Goal: Find specific page/section: Find specific page/section

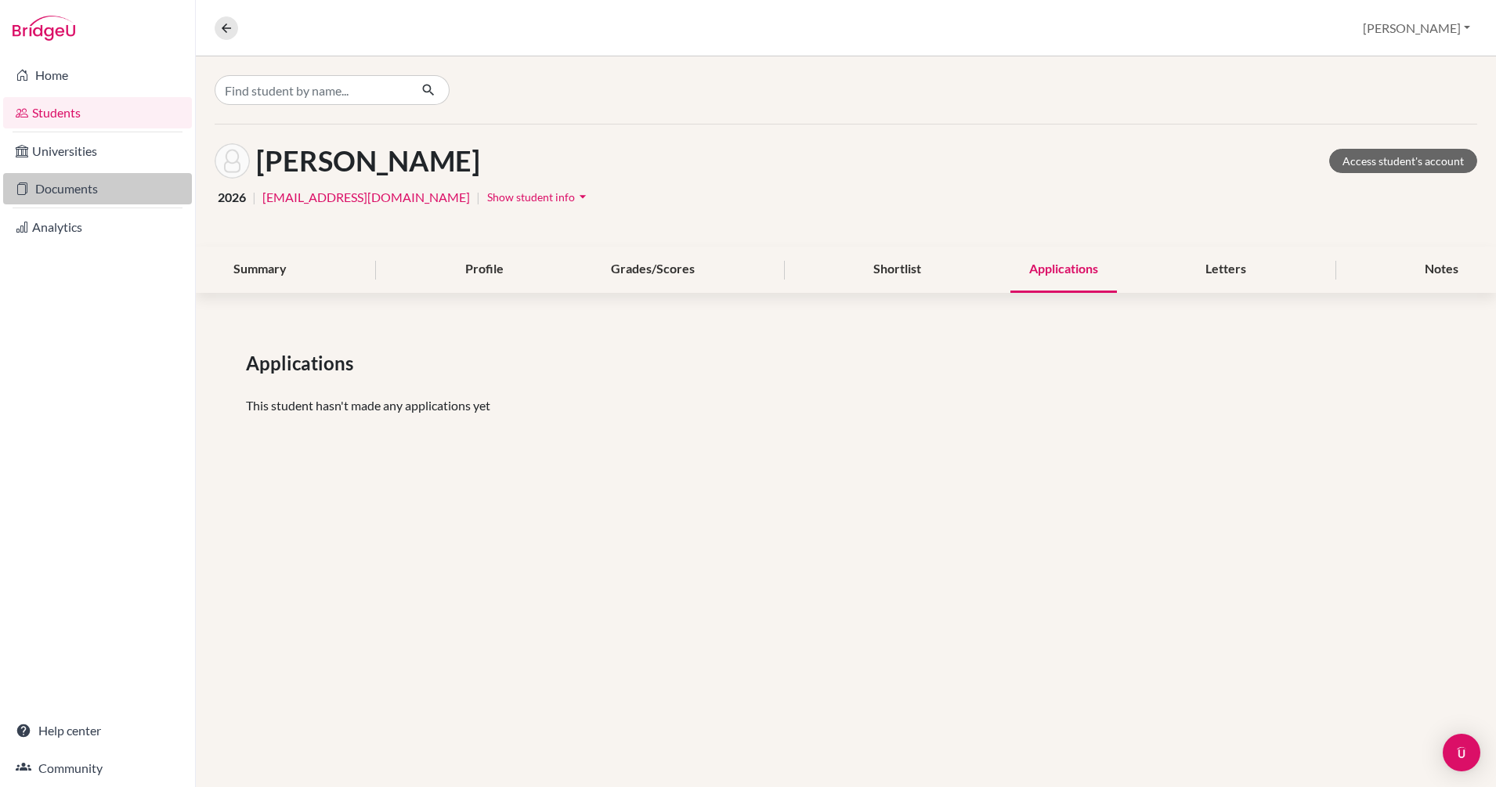
click at [79, 190] on link "Documents" at bounding box center [97, 188] width 189 height 31
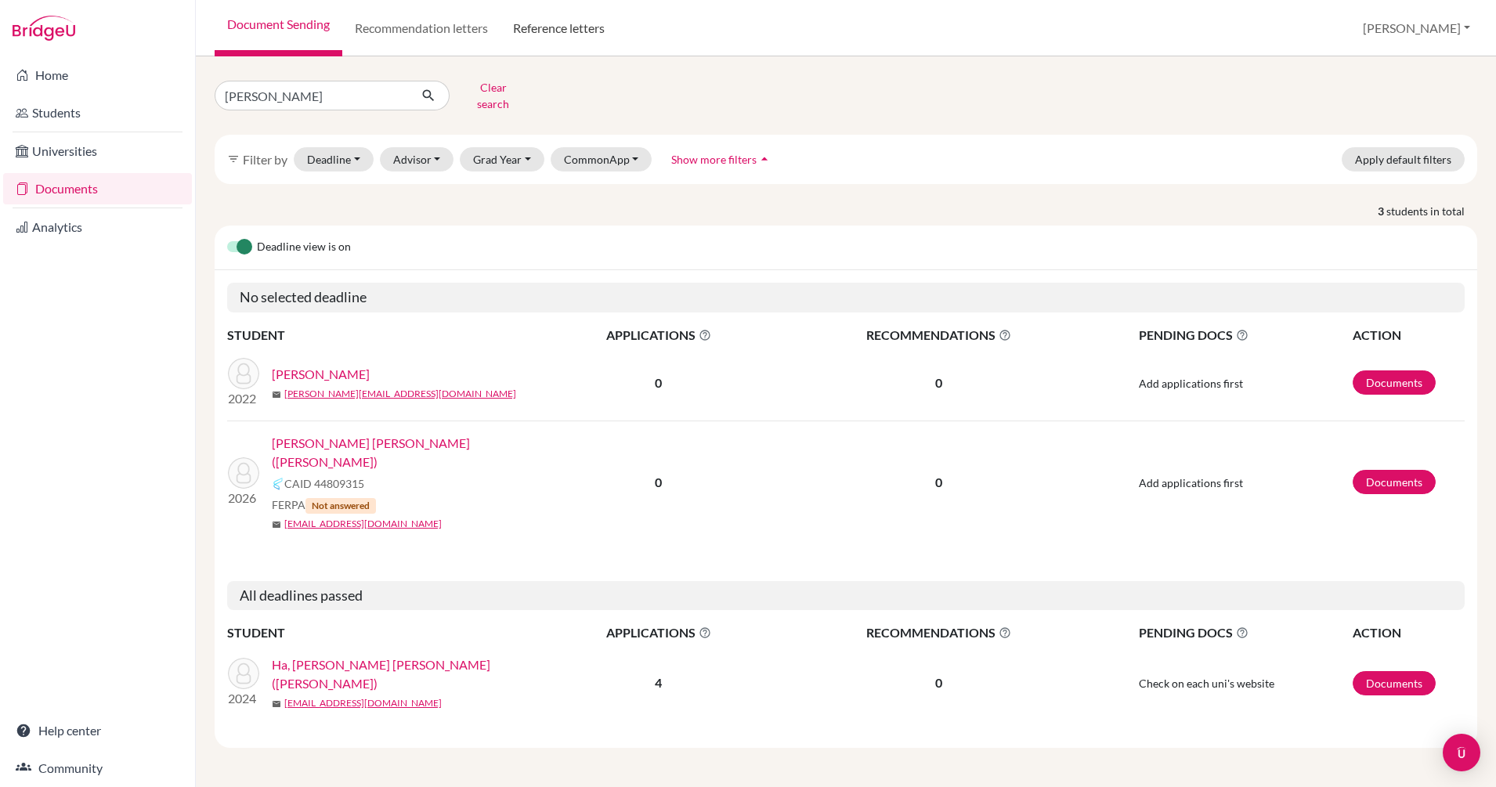
click at [576, 26] on link "Reference letters" at bounding box center [559, 28] width 117 height 56
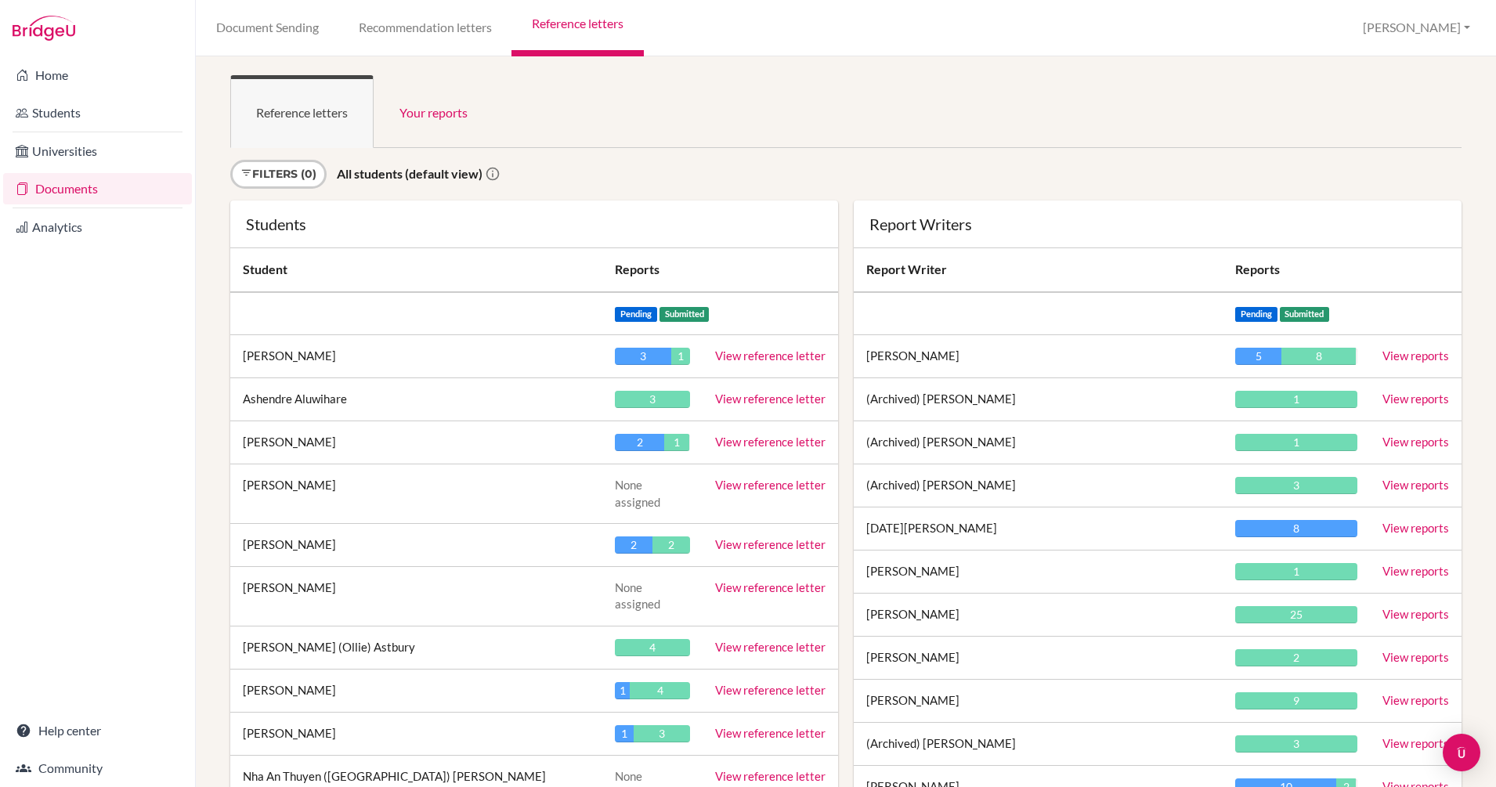
scroll to position [1695, 0]
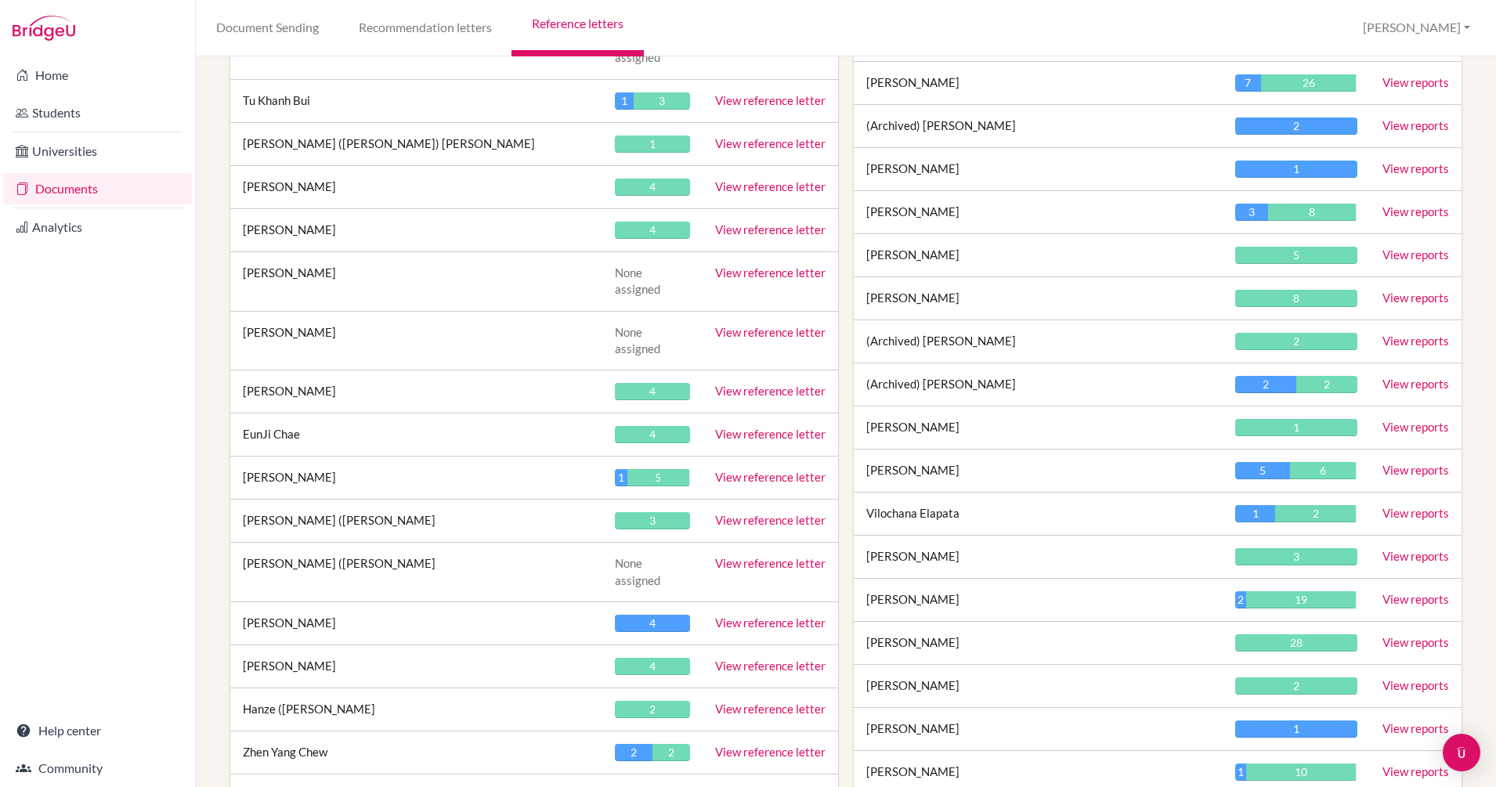
click at [773, 616] on link "View reference letter" at bounding box center [770, 623] width 110 height 14
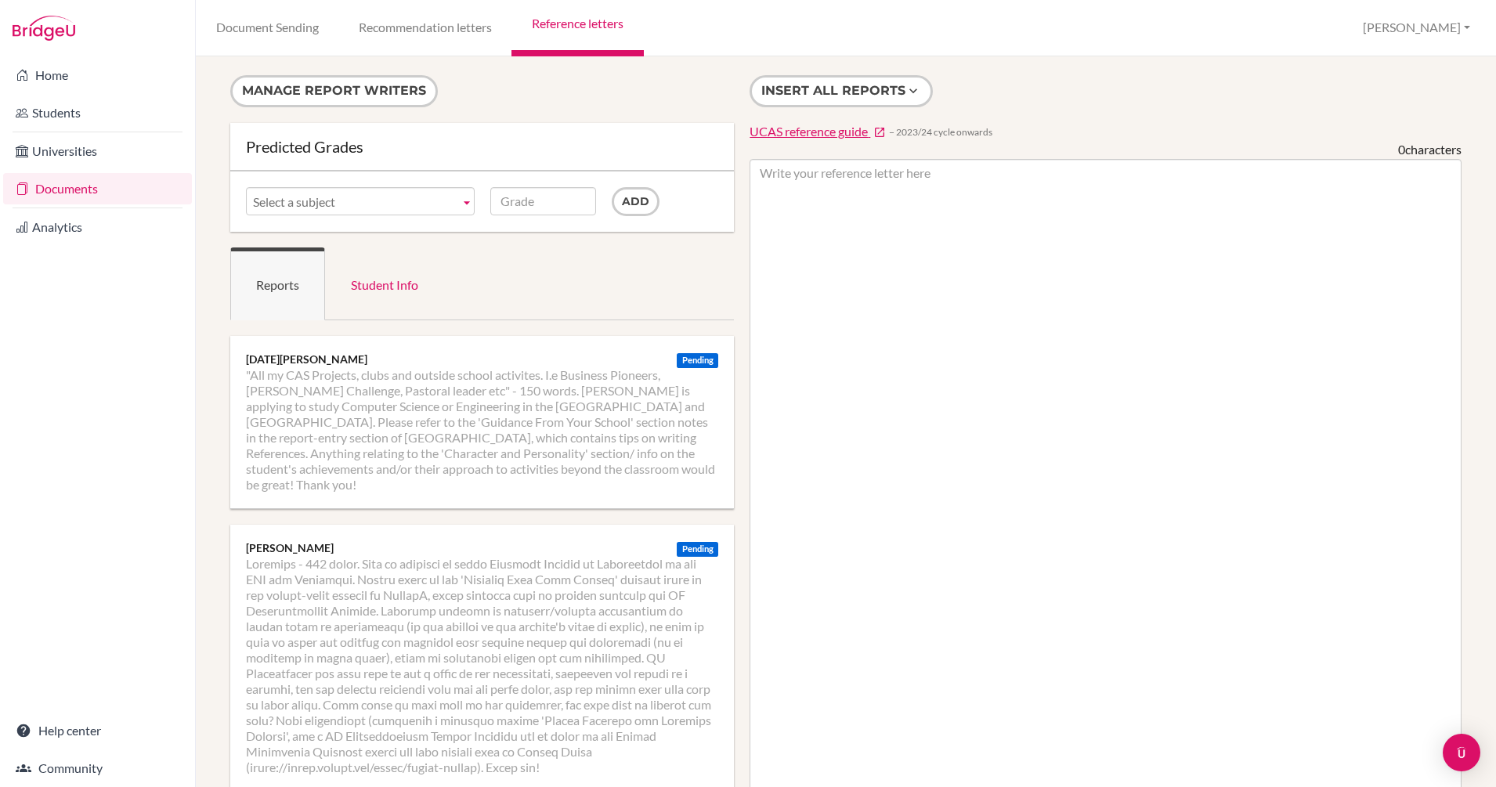
click at [67, 184] on link "Documents" at bounding box center [97, 188] width 189 height 31
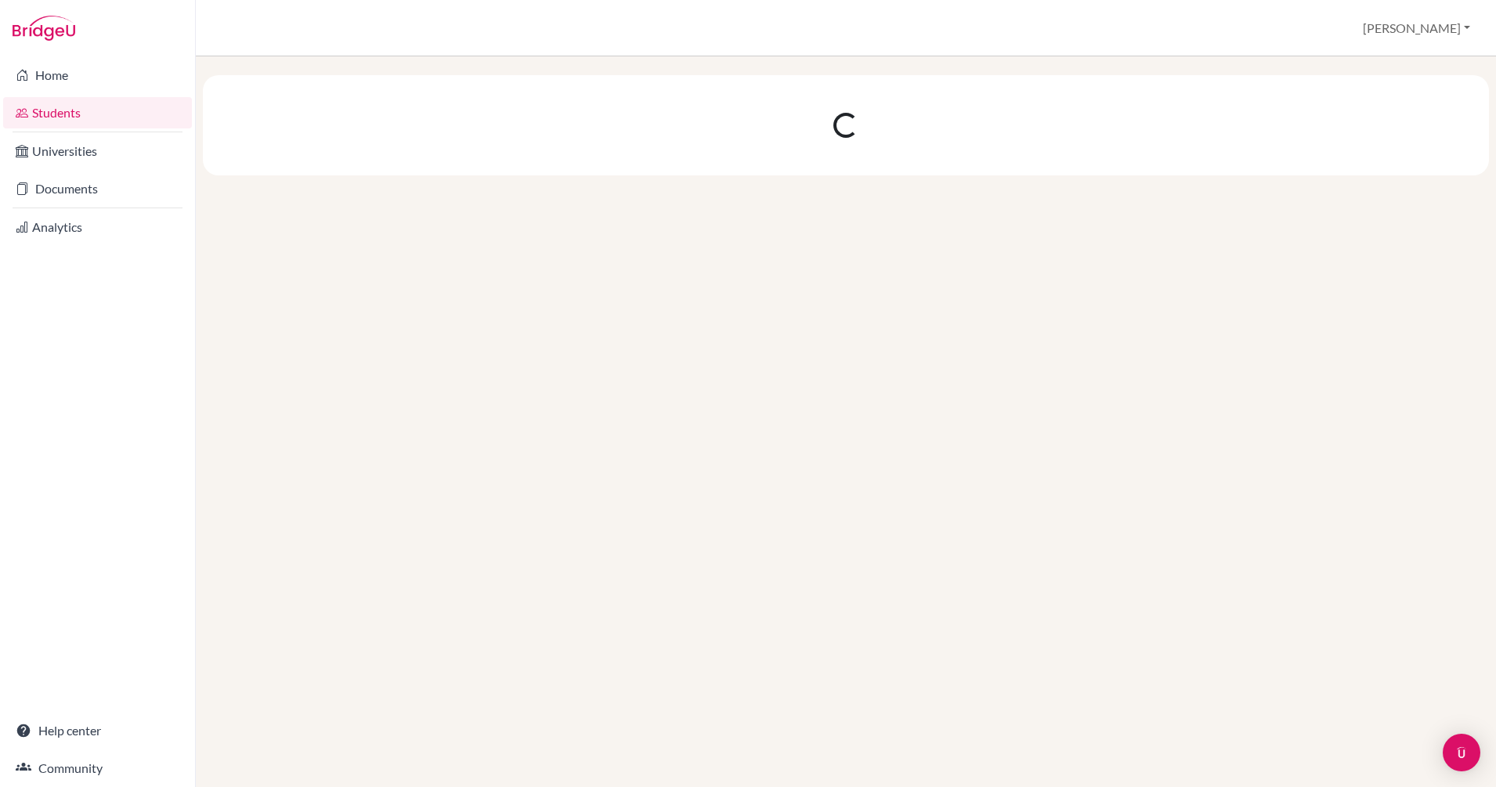
click at [63, 186] on link "Documents" at bounding box center [97, 188] width 189 height 31
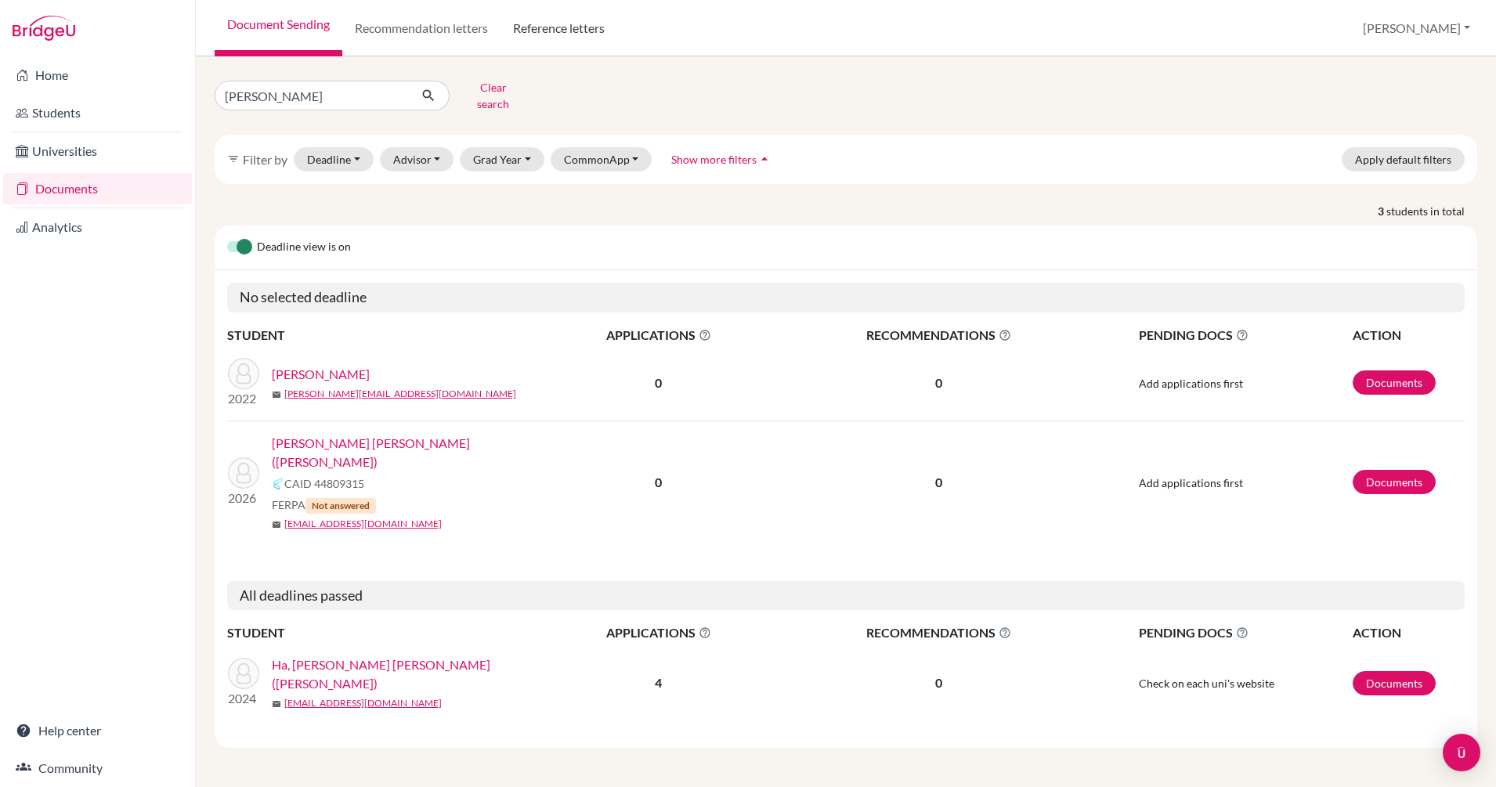
click at [583, 24] on link "Reference letters" at bounding box center [559, 28] width 117 height 56
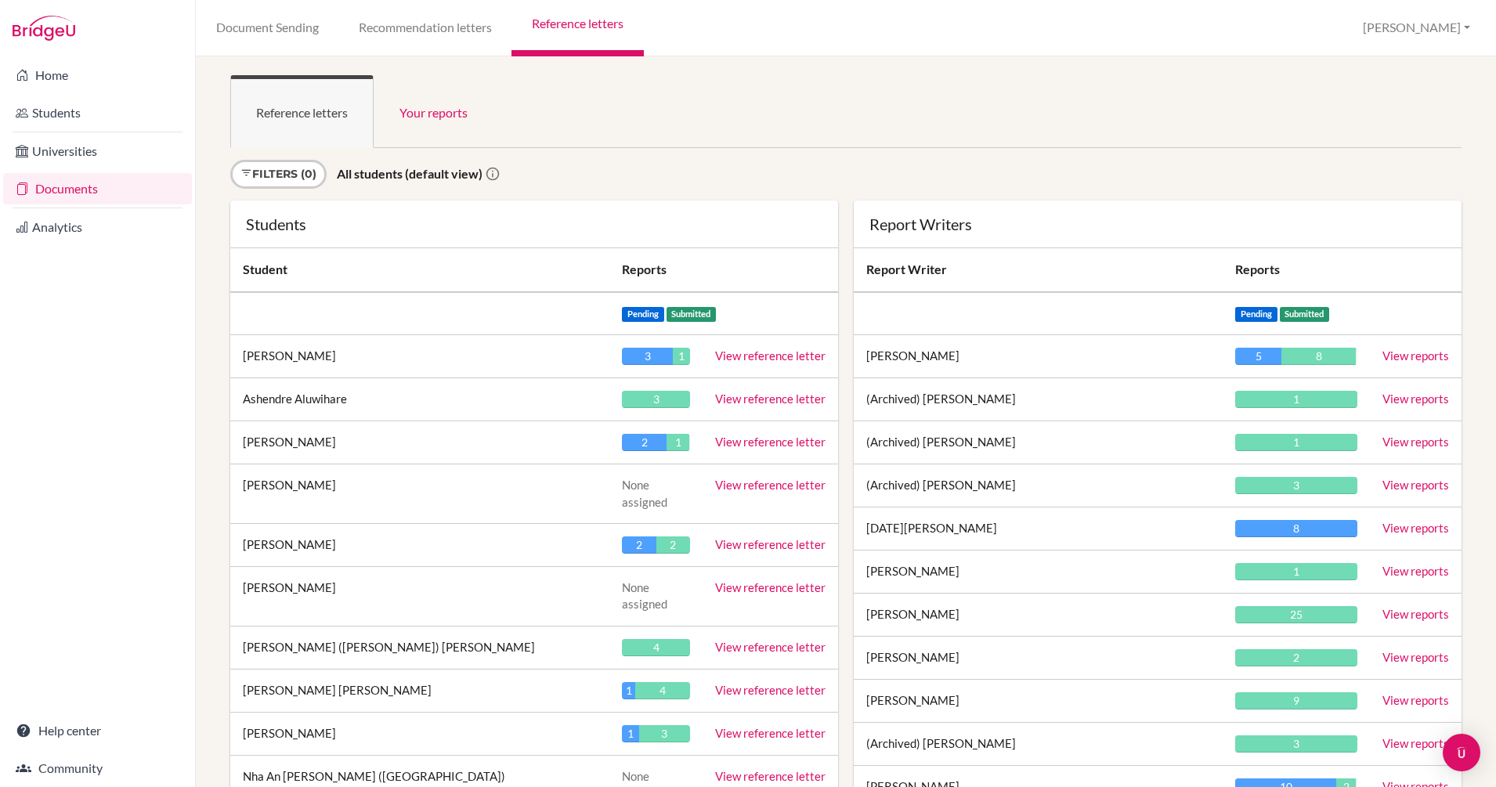
scroll to position [581, 0]
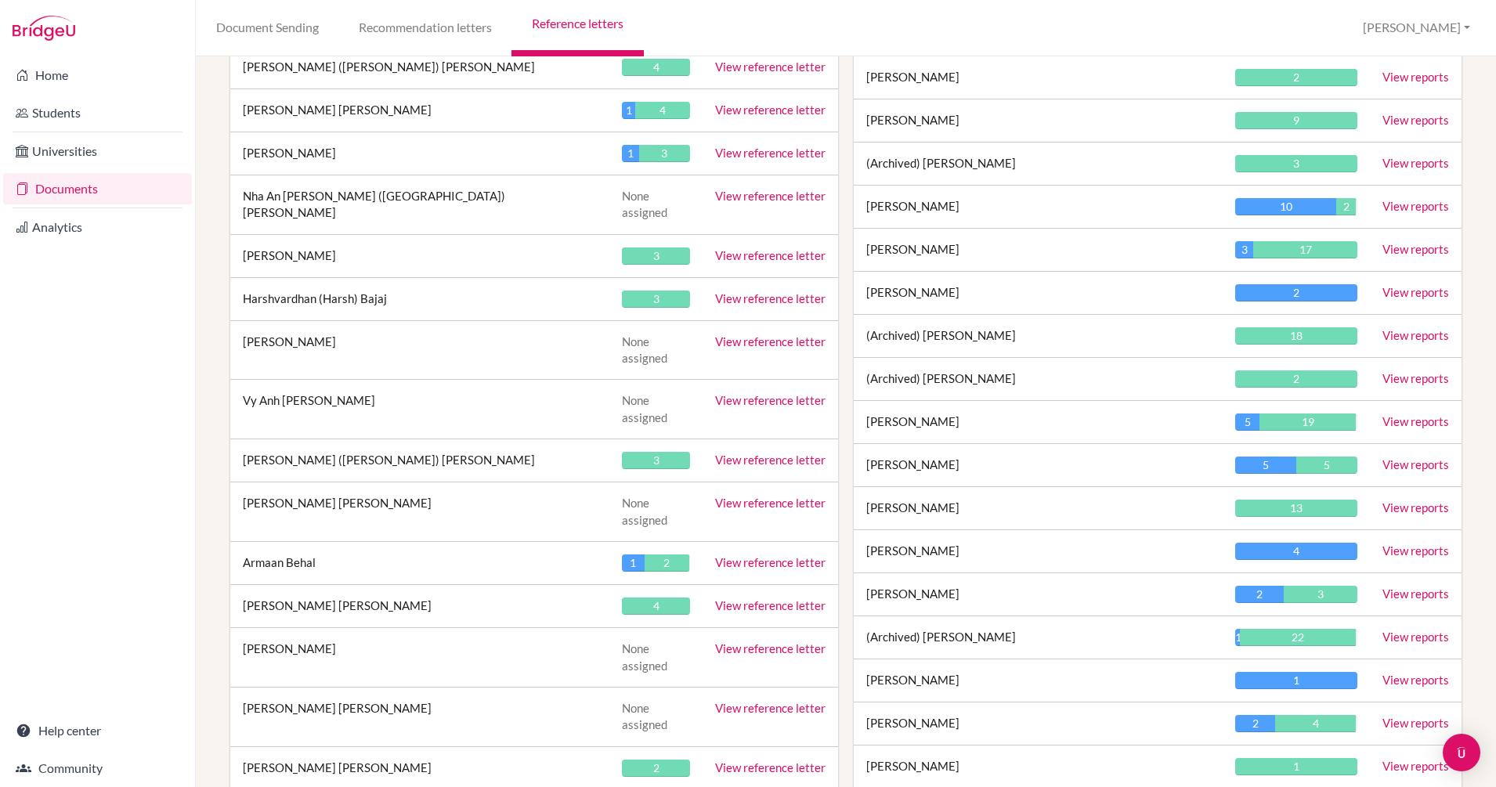
click at [1417, 415] on link "View reports" at bounding box center [1416, 421] width 67 height 14
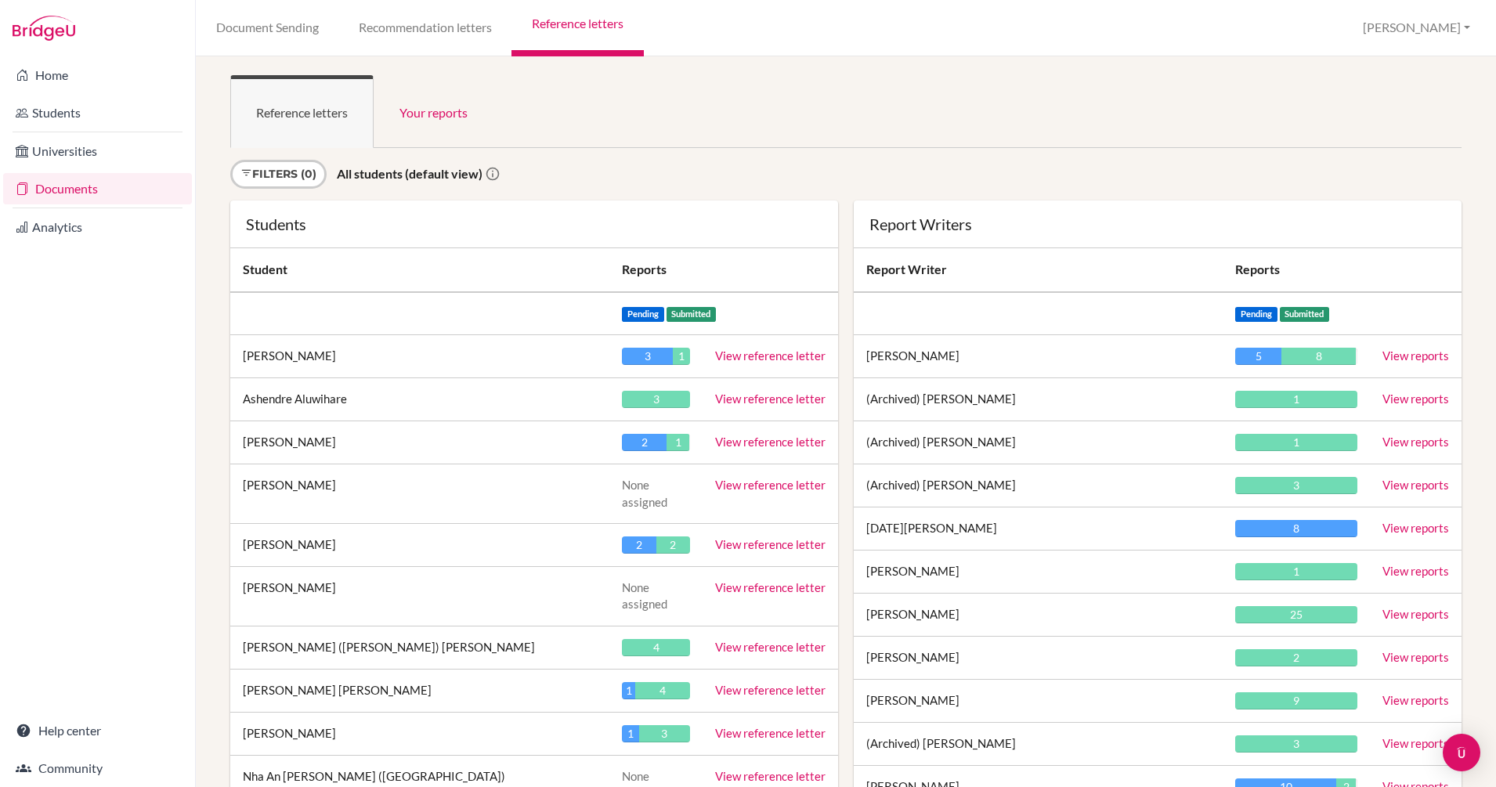
click at [581, 29] on link "Reference letters" at bounding box center [578, 28] width 132 height 56
click at [462, 489] on td "Amaya Arellano Yacoub" at bounding box center [419, 495] width 379 height 60
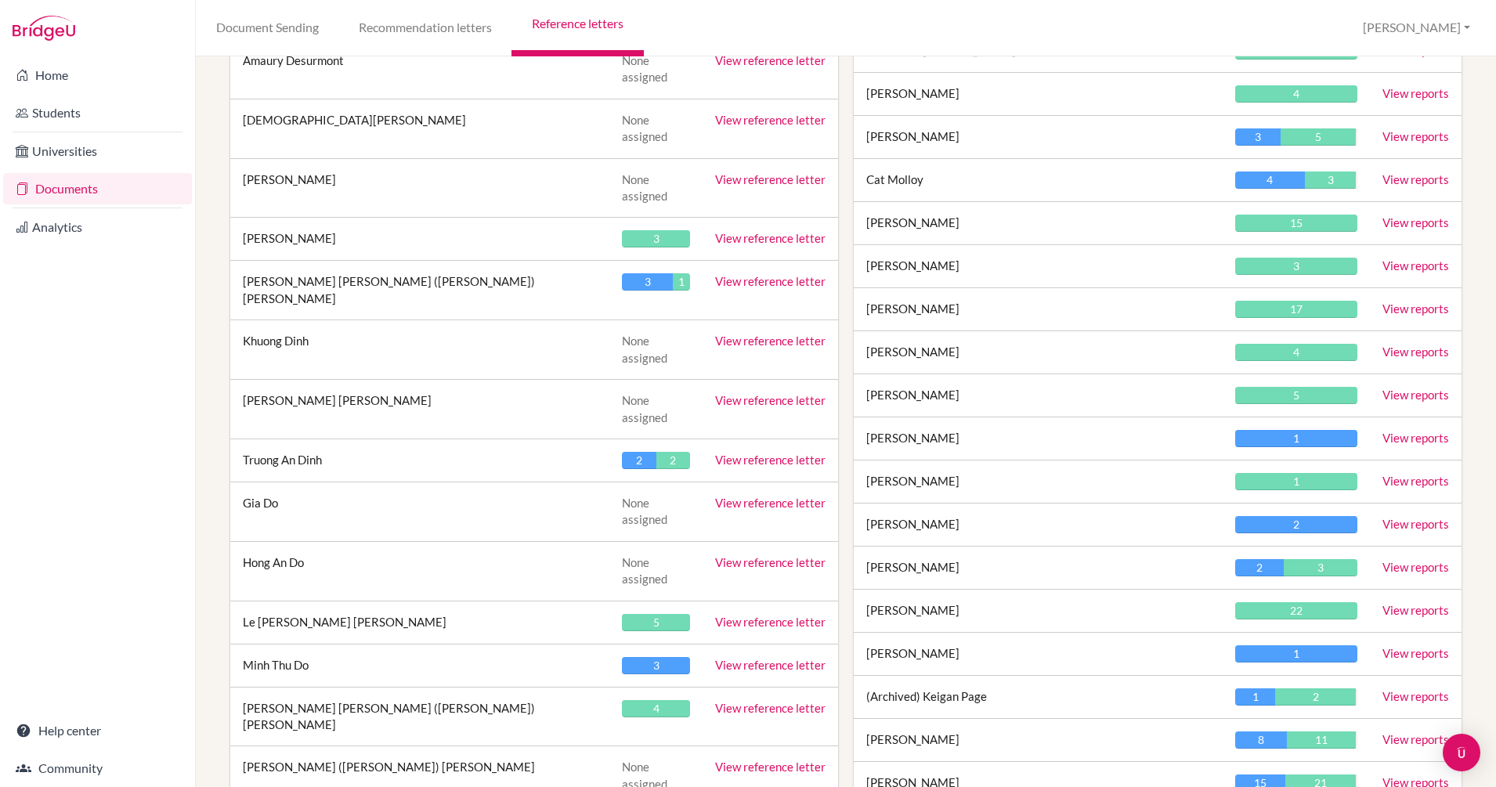
scroll to position [1094, 0]
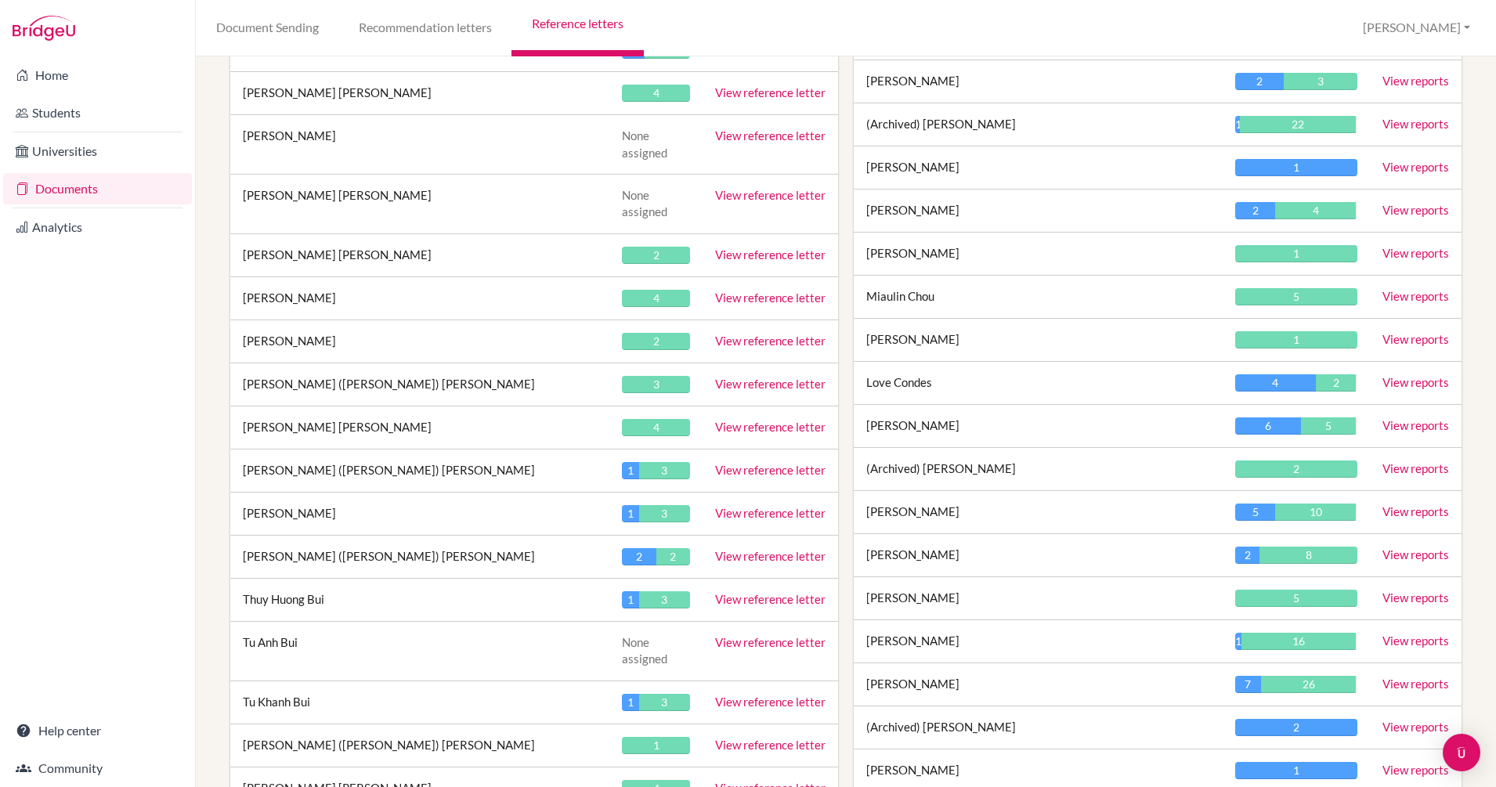
click at [767, 549] on link "View reference letter" at bounding box center [770, 556] width 110 height 14
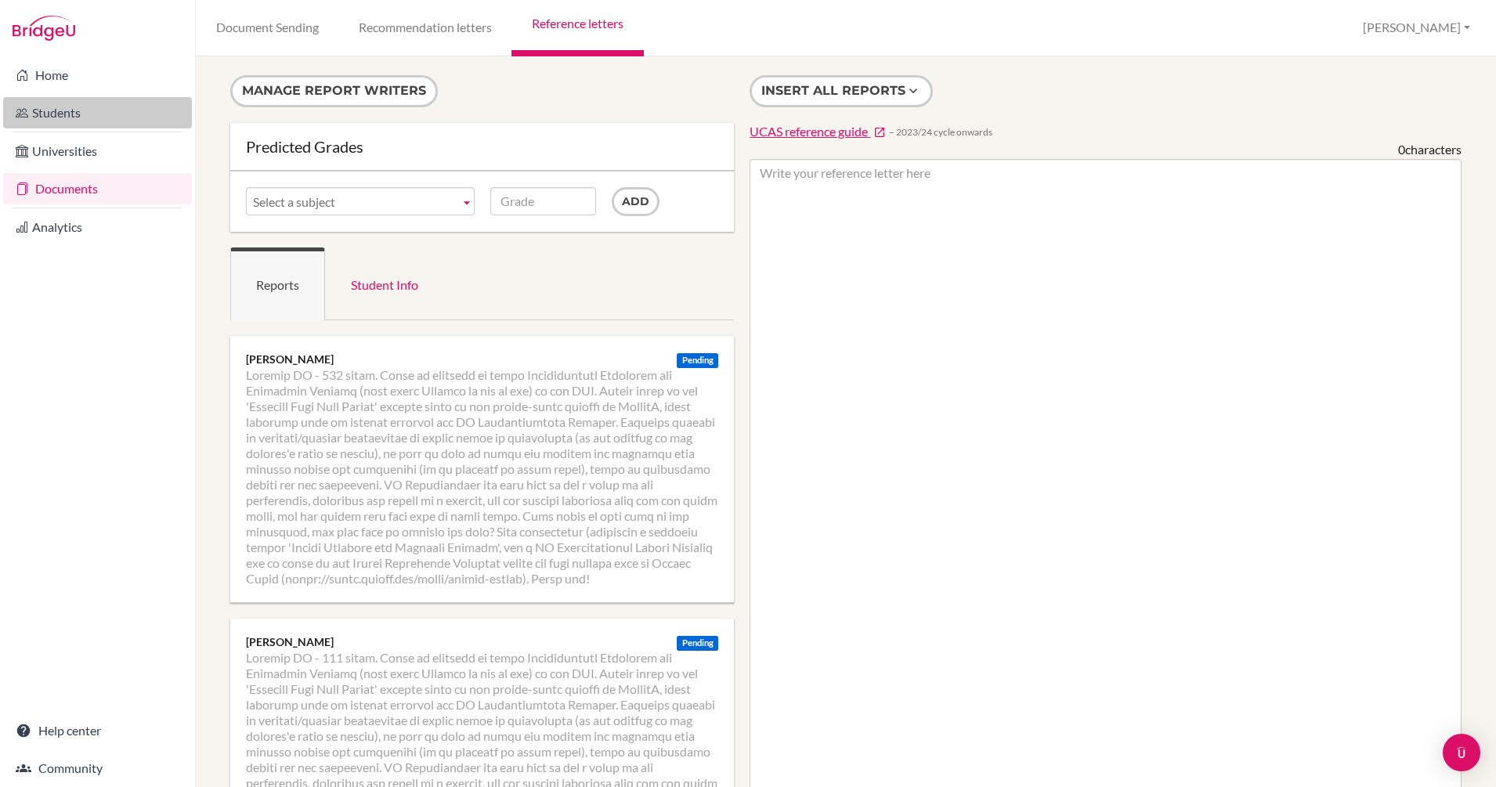
click at [63, 111] on link "Students" at bounding box center [97, 112] width 189 height 31
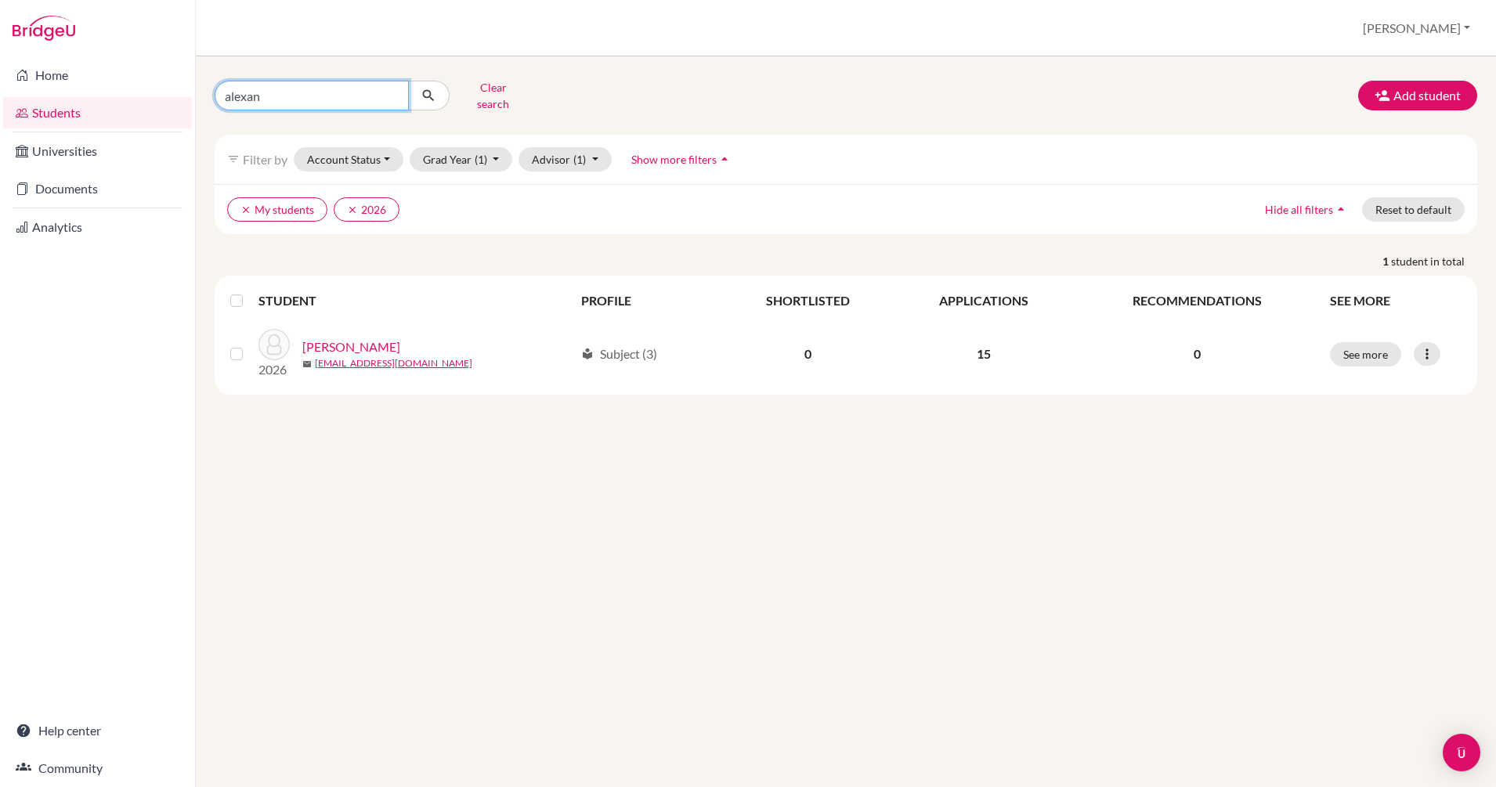
click at [389, 91] on input "alexan" at bounding box center [312, 96] width 194 height 30
